Goal: Check status: Check status

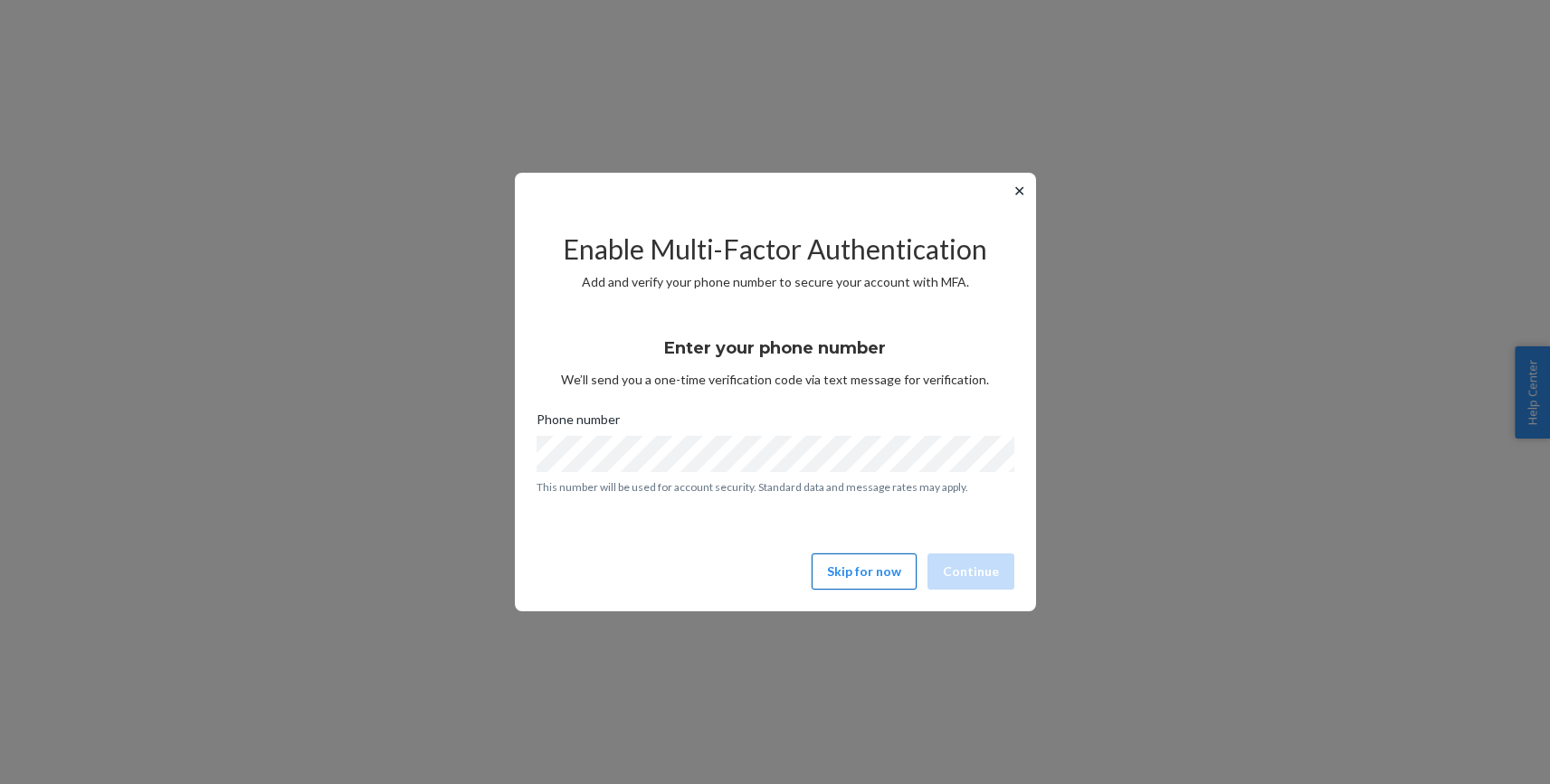
click at [860, 569] on button "Skip for now" at bounding box center [863, 571] width 105 height 36
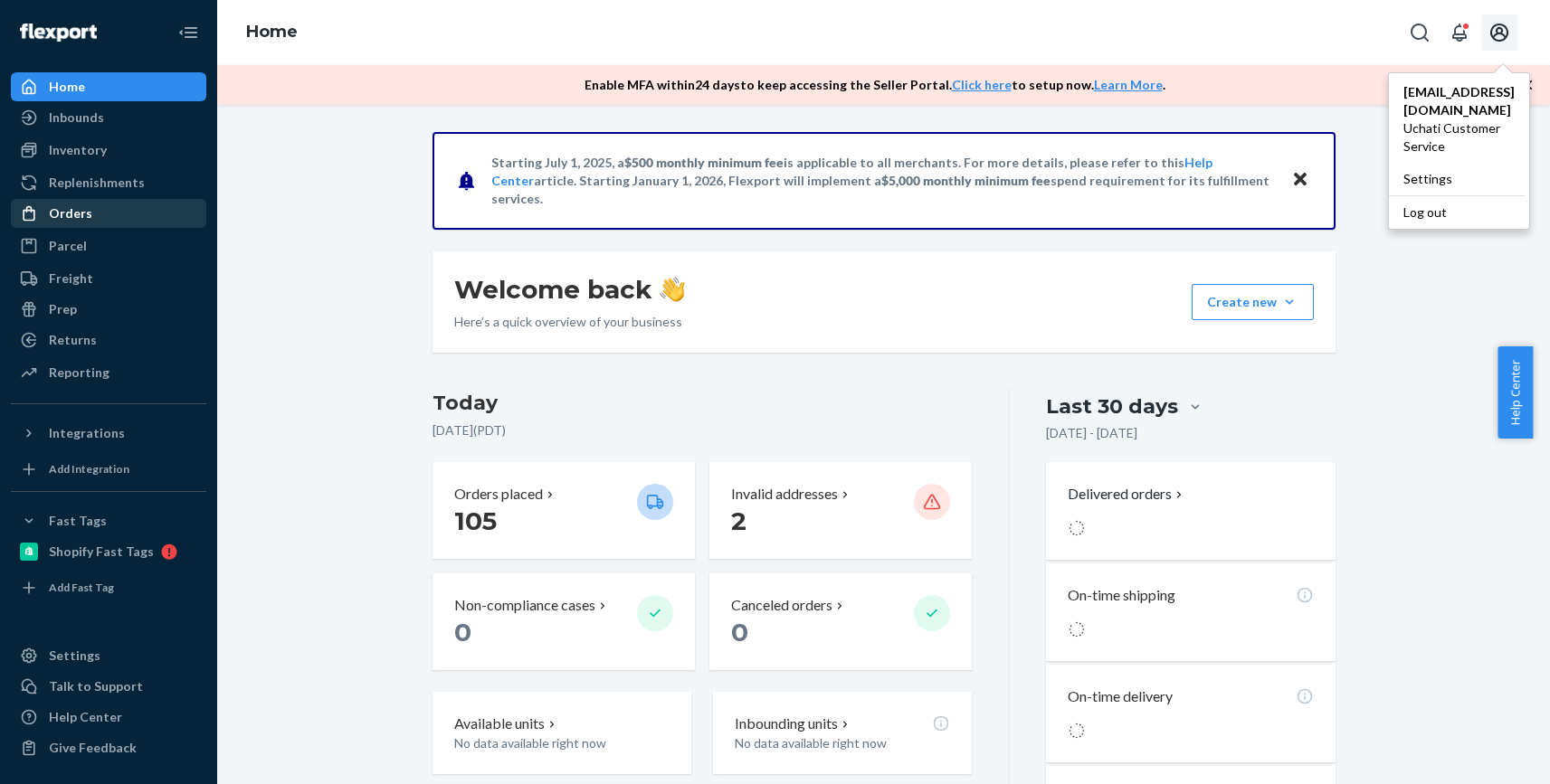
click at [99, 211] on div "Orders" at bounding box center [109, 213] width 192 height 25
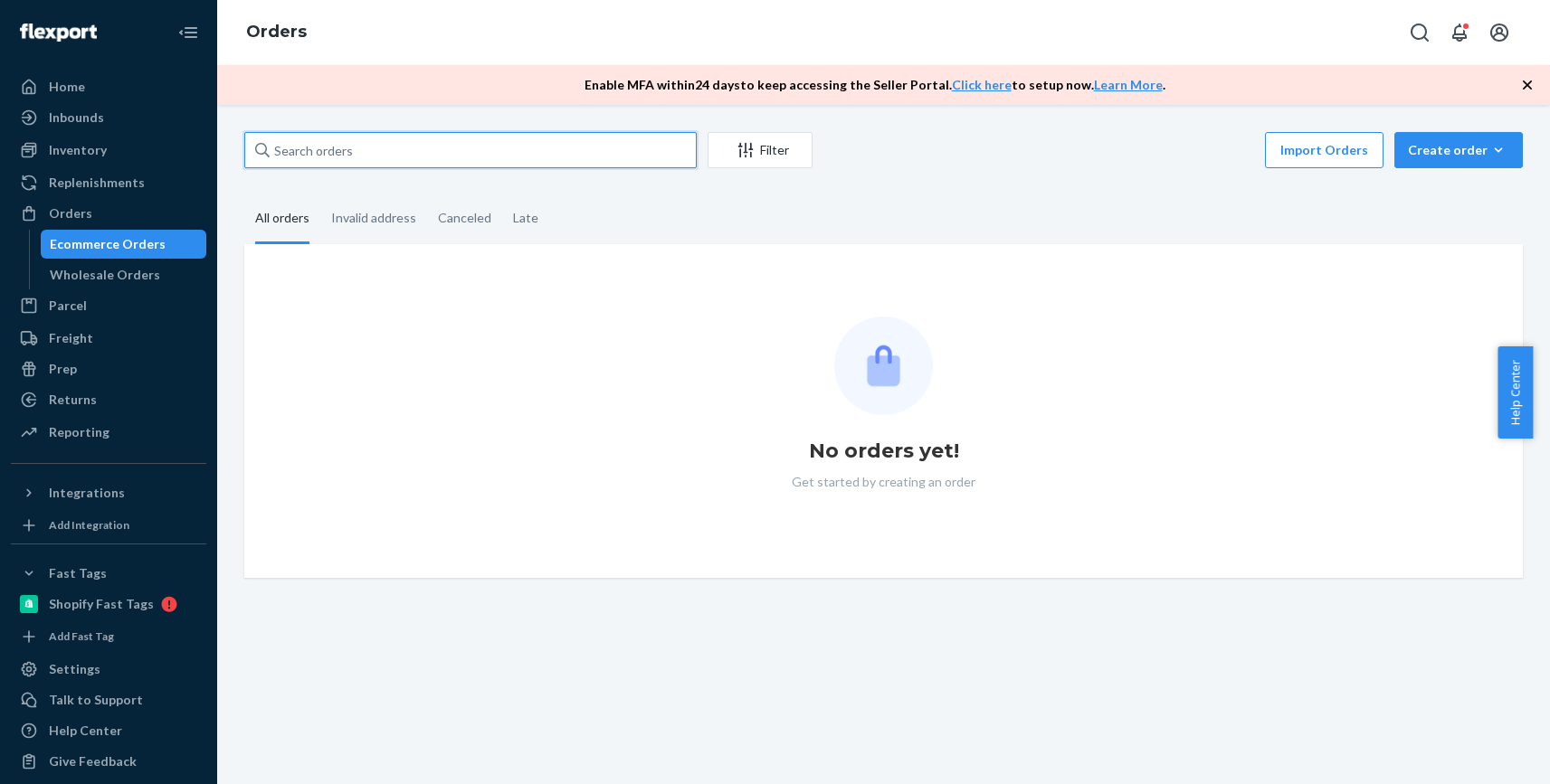
click at [446, 146] on input "text" at bounding box center [470, 150] width 453 height 36
paste input "708758"
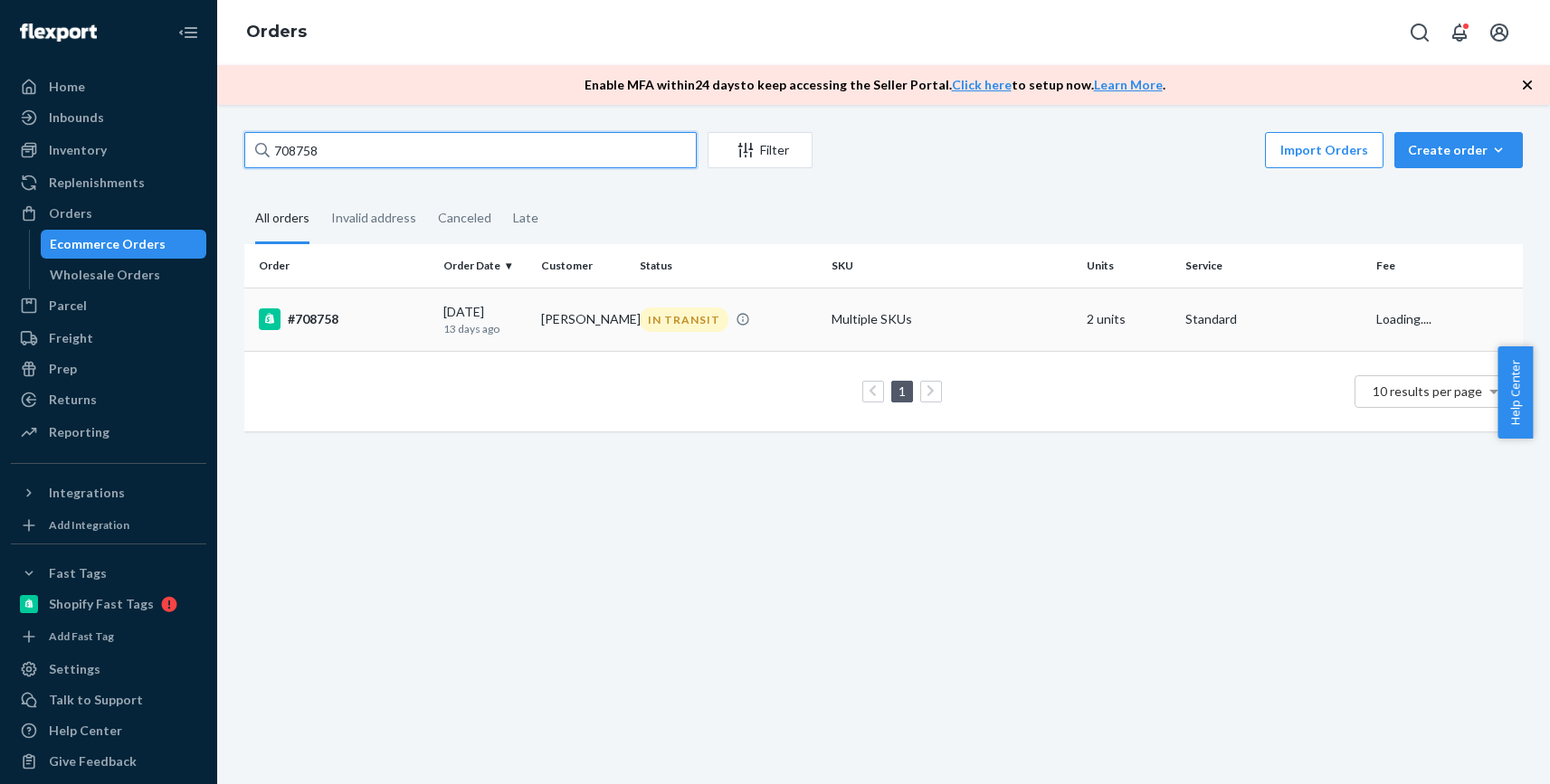
type input "708758"
click at [319, 331] on td "#708758" at bounding box center [340, 319] width 192 height 63
